Goal: Task Accomplishment & Management: Use online tool/utility

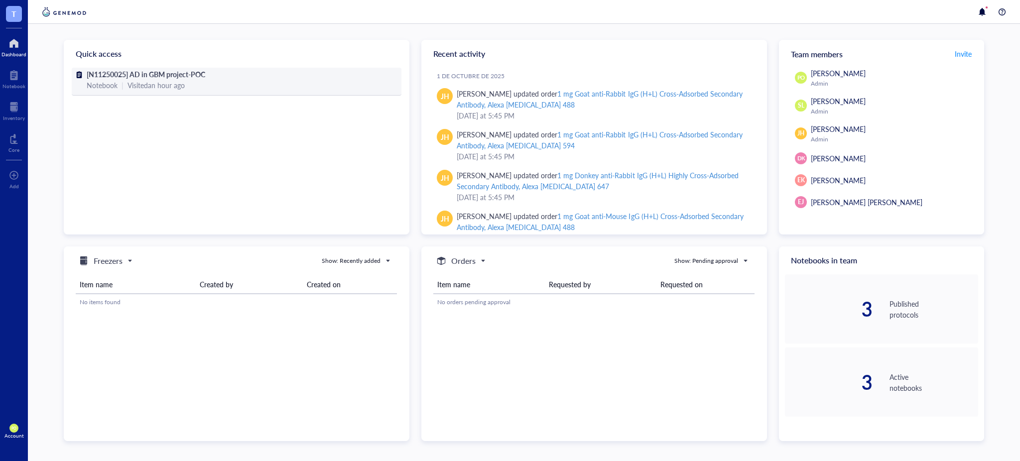
click at [229, 74] on div "[N11250025] AD in GBM project-POC" at bounding box center [237, 74] width 300 height 11
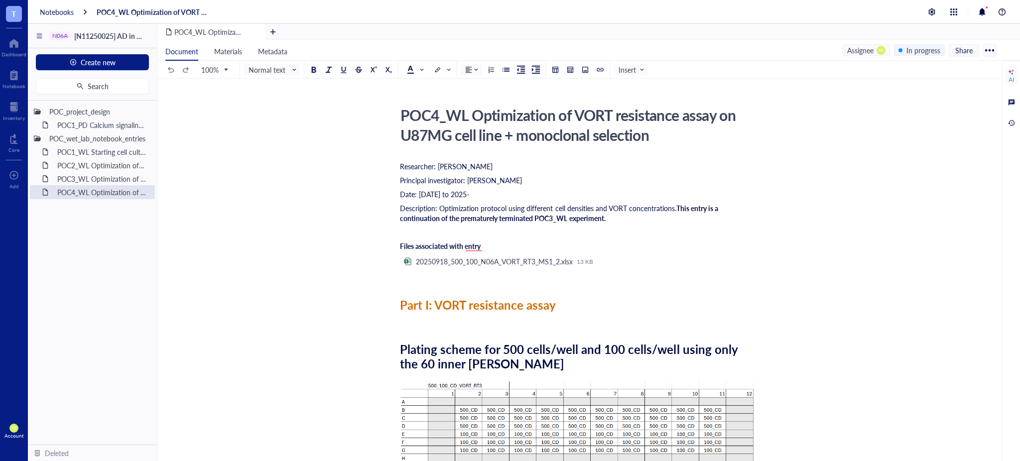
click at [419, 278] on div "﻿" at bounding box center [577, 277] width 355 height 10
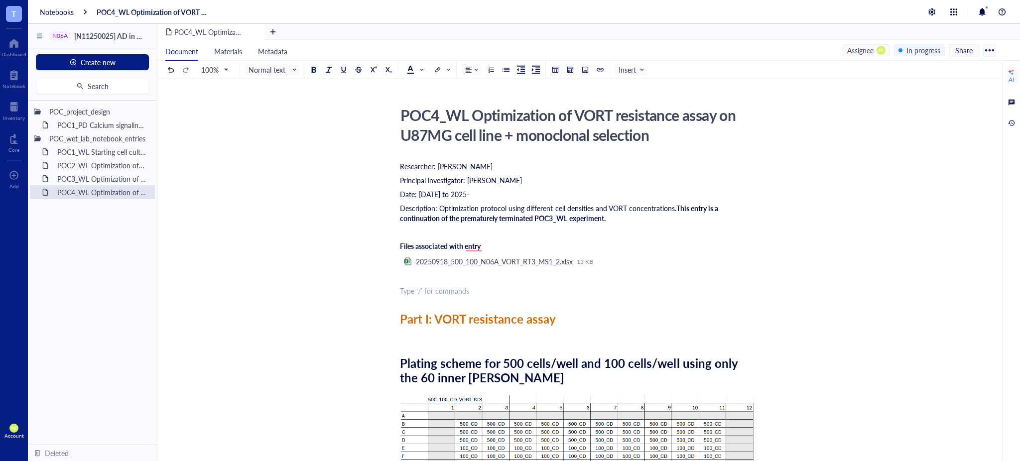
click at [429, 340] on div "﻿" at bounding box center [577, 335] width 355 height 10
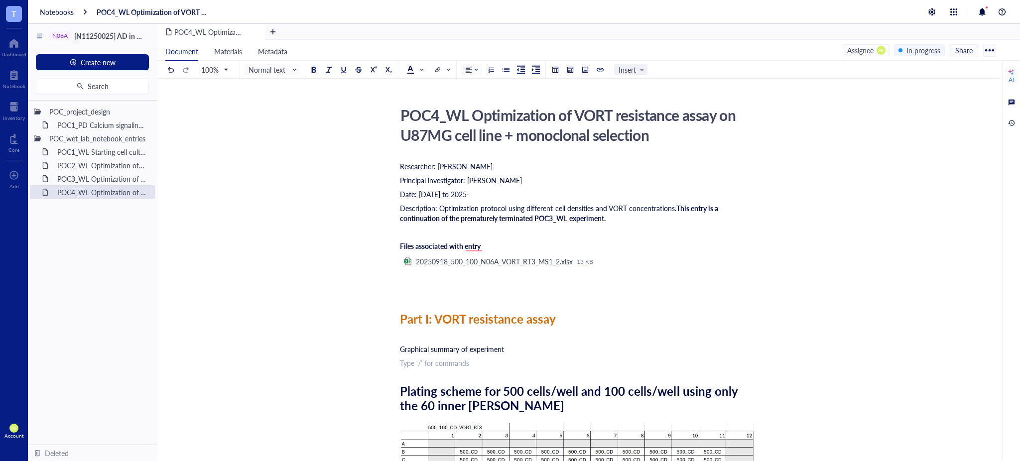
click at [627, 74] on input "search" at bounding box center [627, 69] width 19 height 15
click at [585, 72] on div at bounding box center [585, 69] width 7 height 7
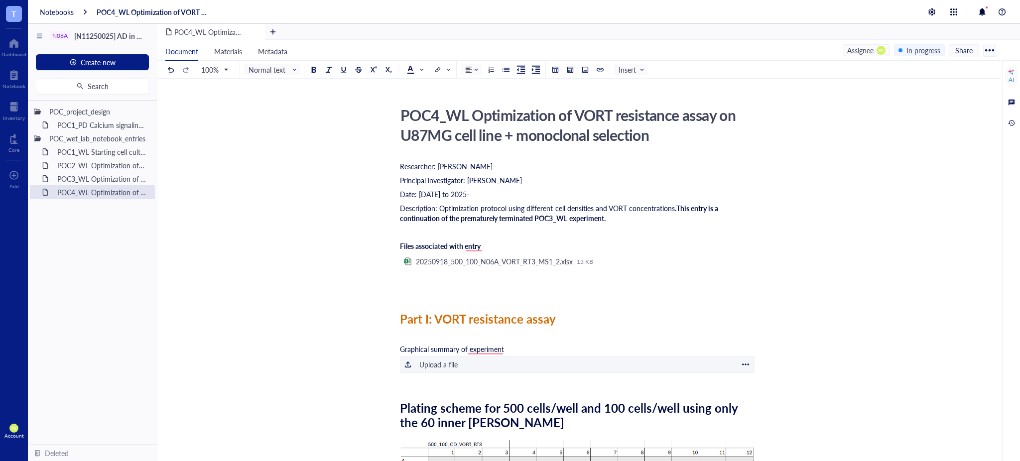
click at [475, 358] on div "﻿ Upload a file" at bounding box center [577, 364] width 355 height 17
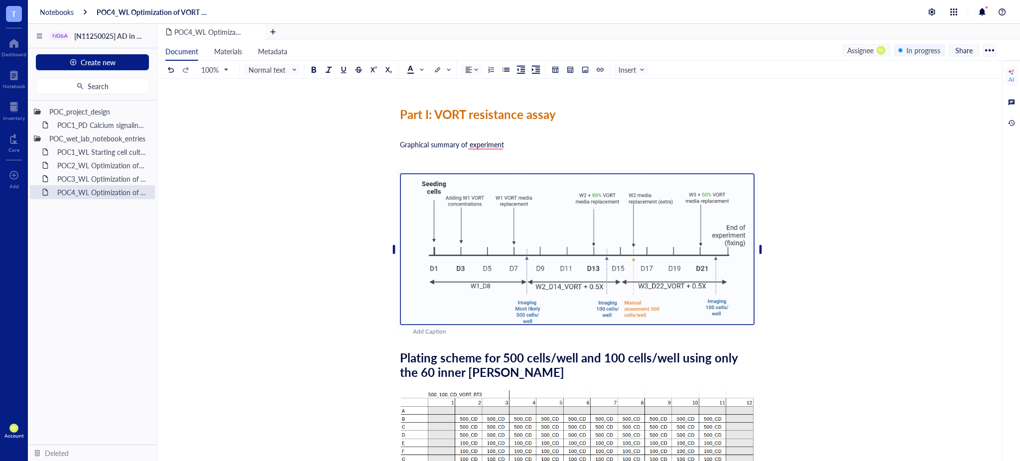
scroll to position [221, 0]
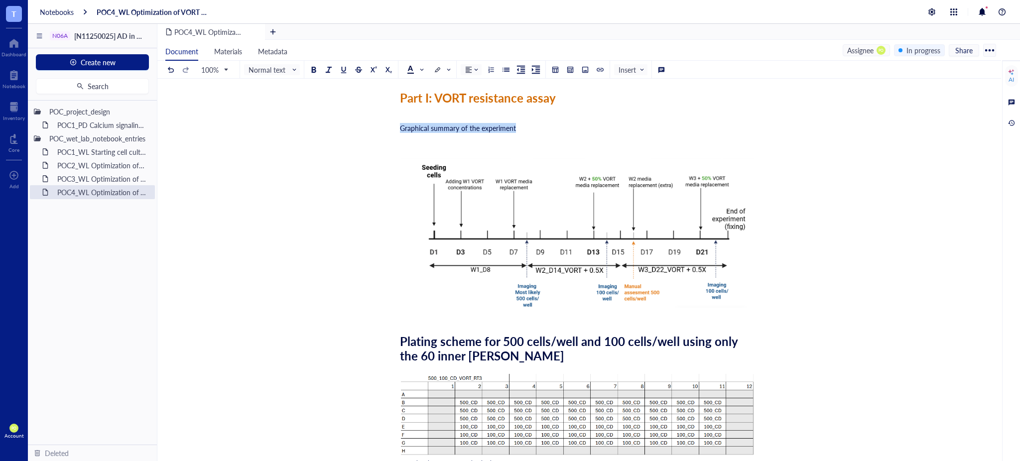
drag, startPoint x: 523, startPoint y: 129, endPoint x: 300, endPoint y: 94, distance: 225.4
click at [278, 71] on span "Normal text" at bounding box center [272, 69] width 49 height 9
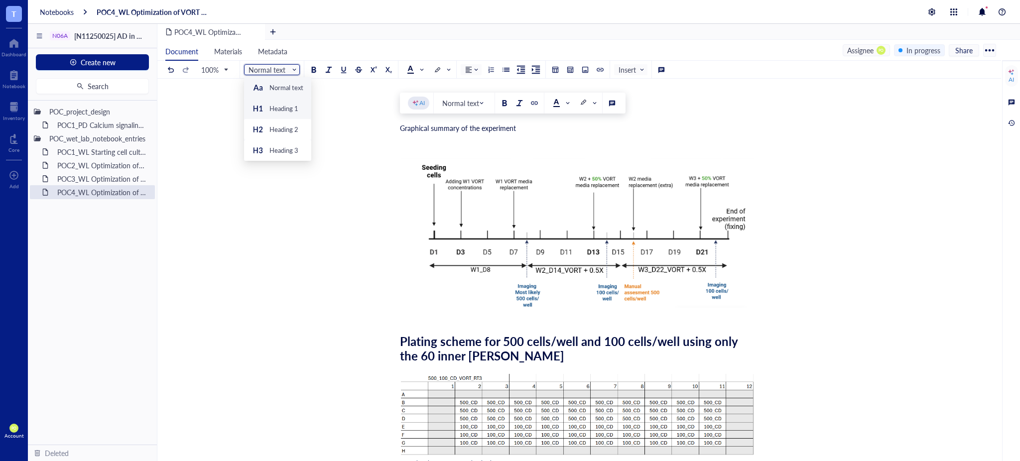
click at [281, 111] on div "Heading 1" at bounding box center [283, 108] width 29 height 9
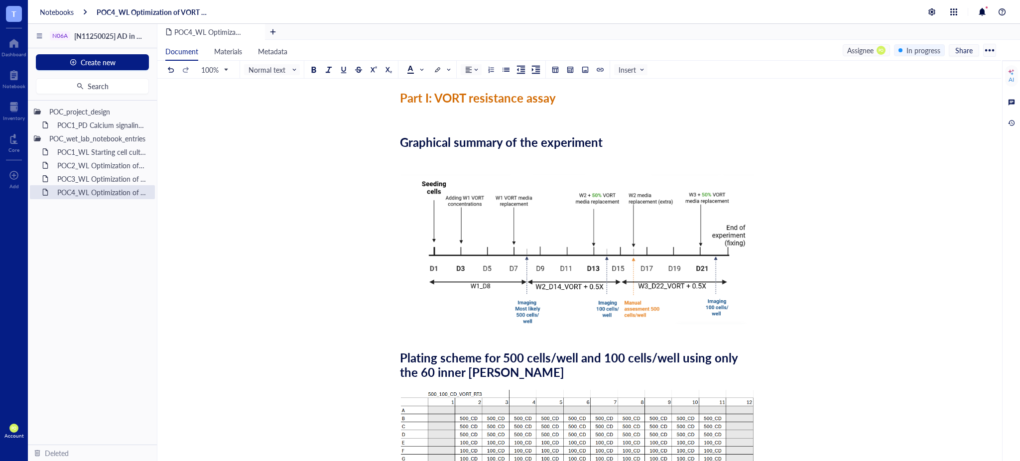
click at [502, 112] on div "﻿" at bounding box center [577, 114] width 355 height 10
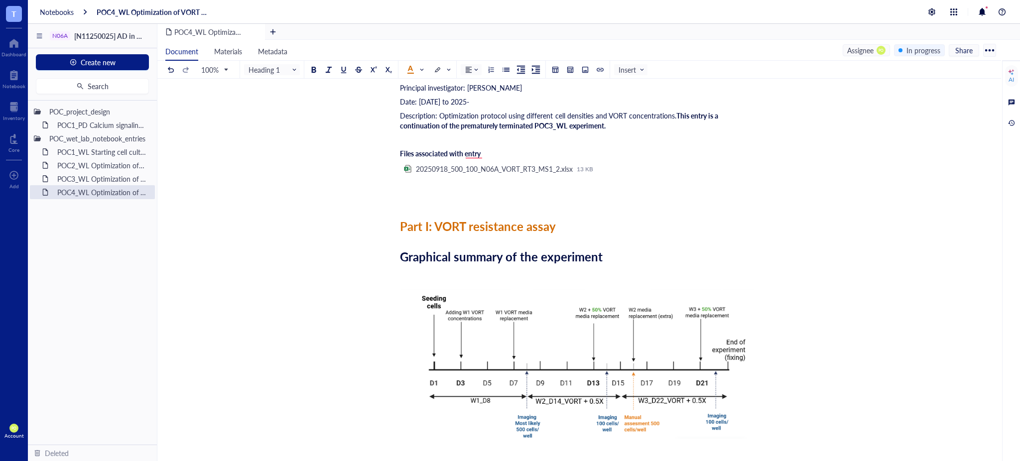
scroll to position [110, 0]
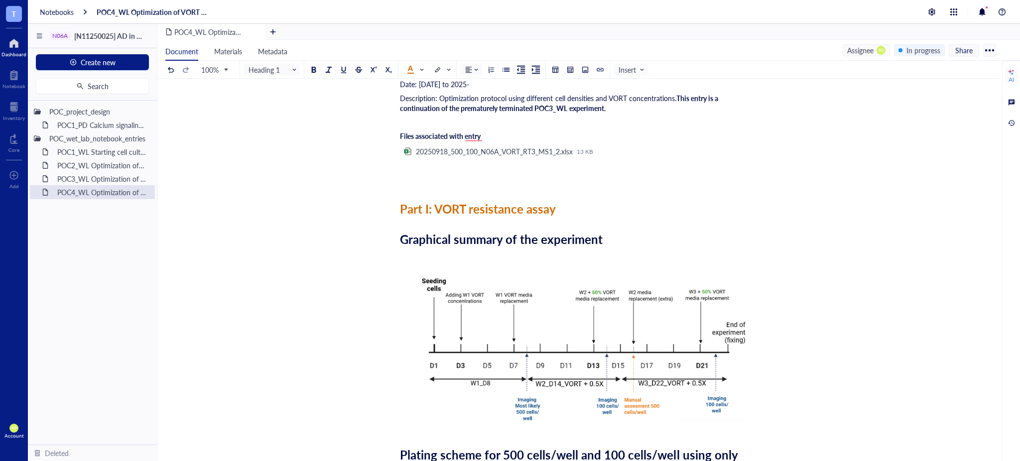
drag, startPoint x: 16, startPoint y: 43, endPoint x: 21, endPoint y: 58, distance: 16.1
click at [16, 43] on div at bounding box center [13, 43] width 25 height 16
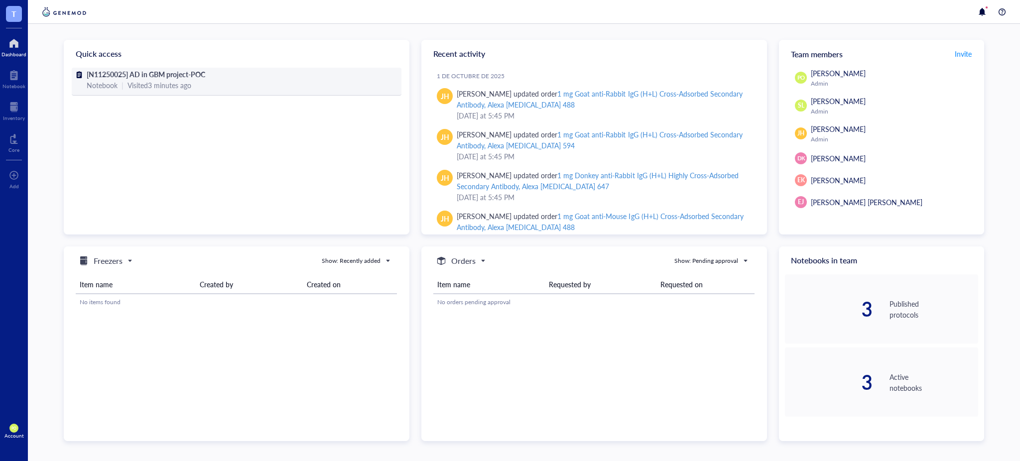
click at [241, 85] on div "Notebook | Visited 3 minutes ago" at bounding box center [237, 85] width 300 height 11
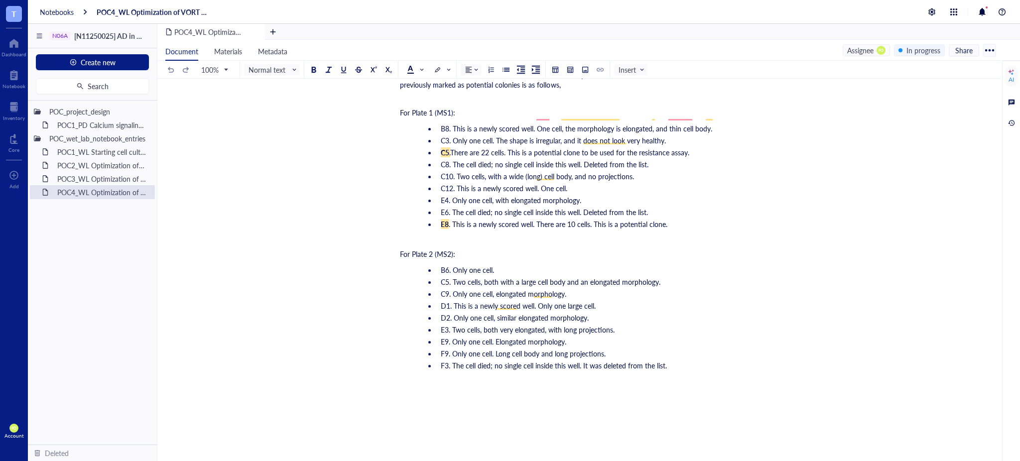
scroll to position [4537, 0]
